Goal: Use online tool/utility: Utilize a website feature to perform a specific function

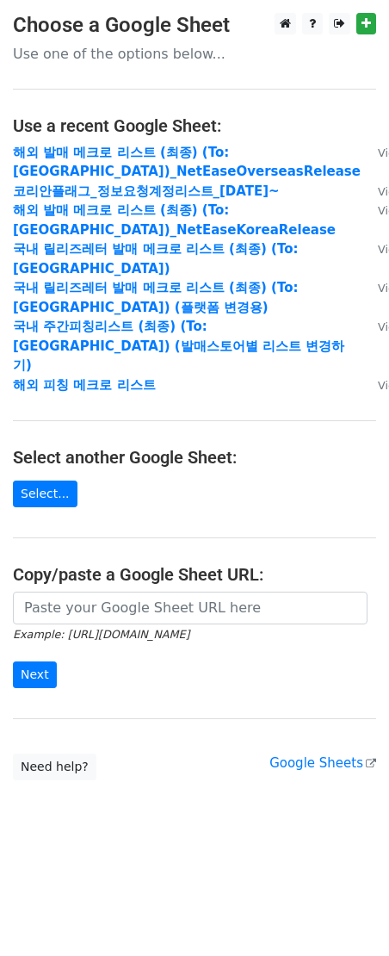
click at [135, 551] on main "Choose a Google Sheet Use one of the options below... Use a recent Google Sheet…" at bounding box center [194, 396] width 389 height 767
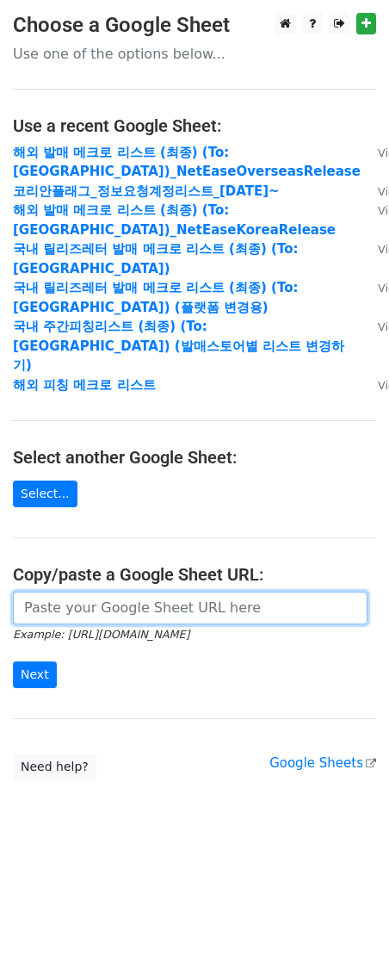
click at [135, 592] on input "url" at bounding box center [190, 608] width 355 height 33
paste input "[URL][DOMAIN_NAME]"
type input "[URL][DOMAIN_NAME]"
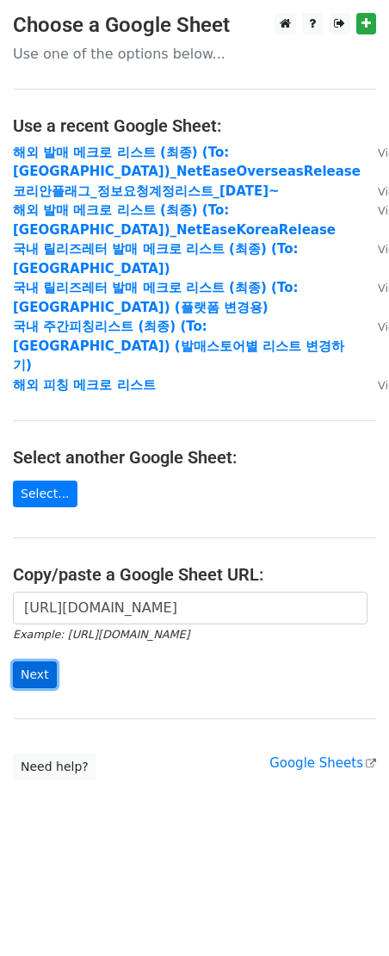
click at [51, 661] on input "Next" at bounding box center [35, 674] width 44 height 27
